Goal: Task Accomplishment & Management: Manage account settings

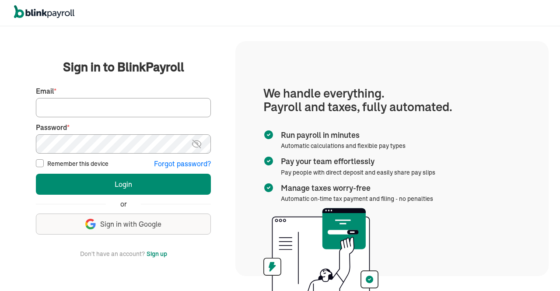
drag, startPoint x: 0, startPoint y: 0, endPoint x: 114, endPoint y: 103, distance: 153.5
click at [114, 103] on input "Email *" at bounding box center [123, 107] width 175 height 19
drag, startPoint x: 158, startPoint y: 108, endPoint x: 0, endPoint y: 118, distance: 158.6
click at [0, 118] on div "We handle it all. Payroll and taxes, fully automated. Back Forgot your password…" at bounding box center [280, 158] width 560 height 265
type input "info@techdatumsolutions.com"
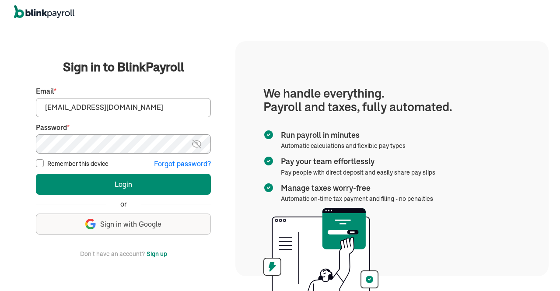
click at [196, 139] on img at bounding box center [196, 144] width 11 height 10
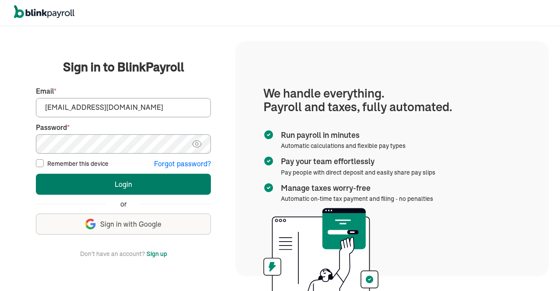
click at [154, 185] on button "Login" at bounding box center [123, 184] width 175 height 21
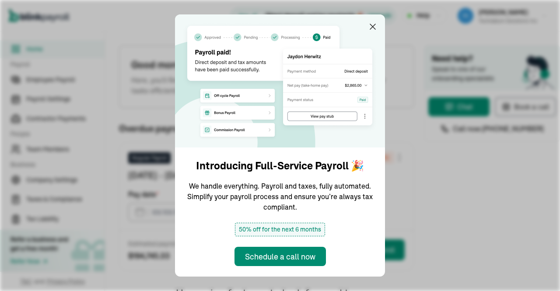
type input "[DATE]"
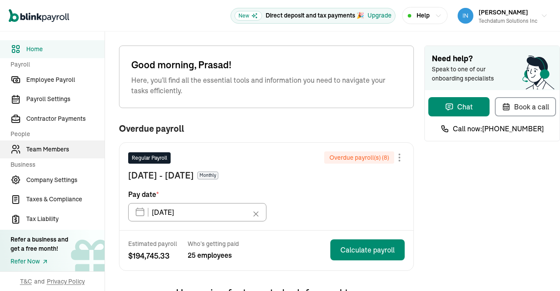
click at [57, 155] on link "Team Members" at bounding box center [52, 149] width 105 height 18
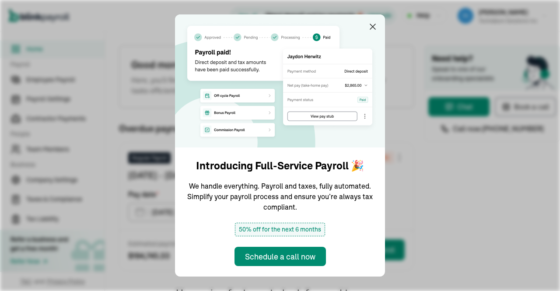
type input "[DATE]"
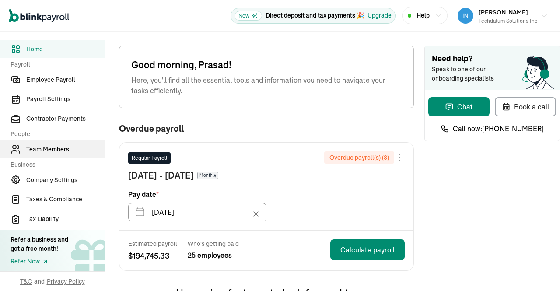
click at [57, 155] on link "Team Members" at bounding box center [52, 149] width 105 height 18
